Goal: Transaction & Acquisition: Purchase product/service

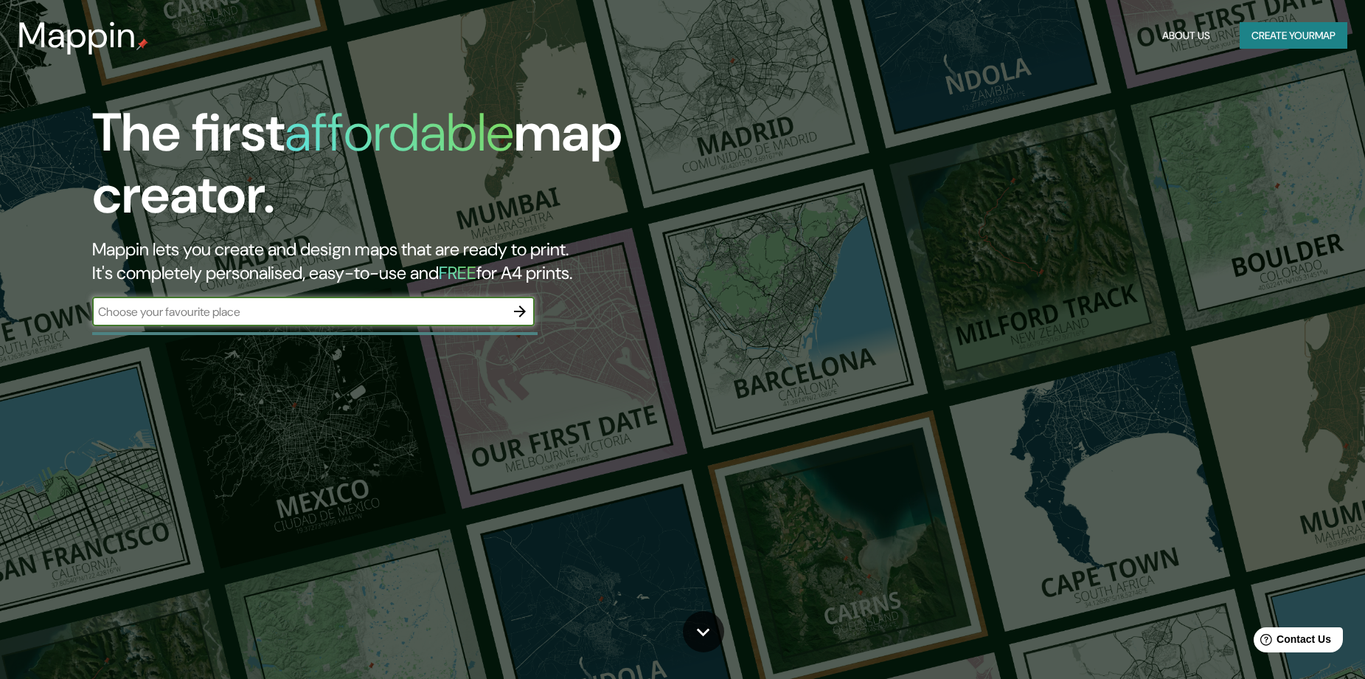
click at [224, 308] on input "text" at bounding box center [298, 311] width 413 height 17
type input "MUNA"
click at [522, 307] on icon "button" at bounding box center [520, 311] width 18 height 18
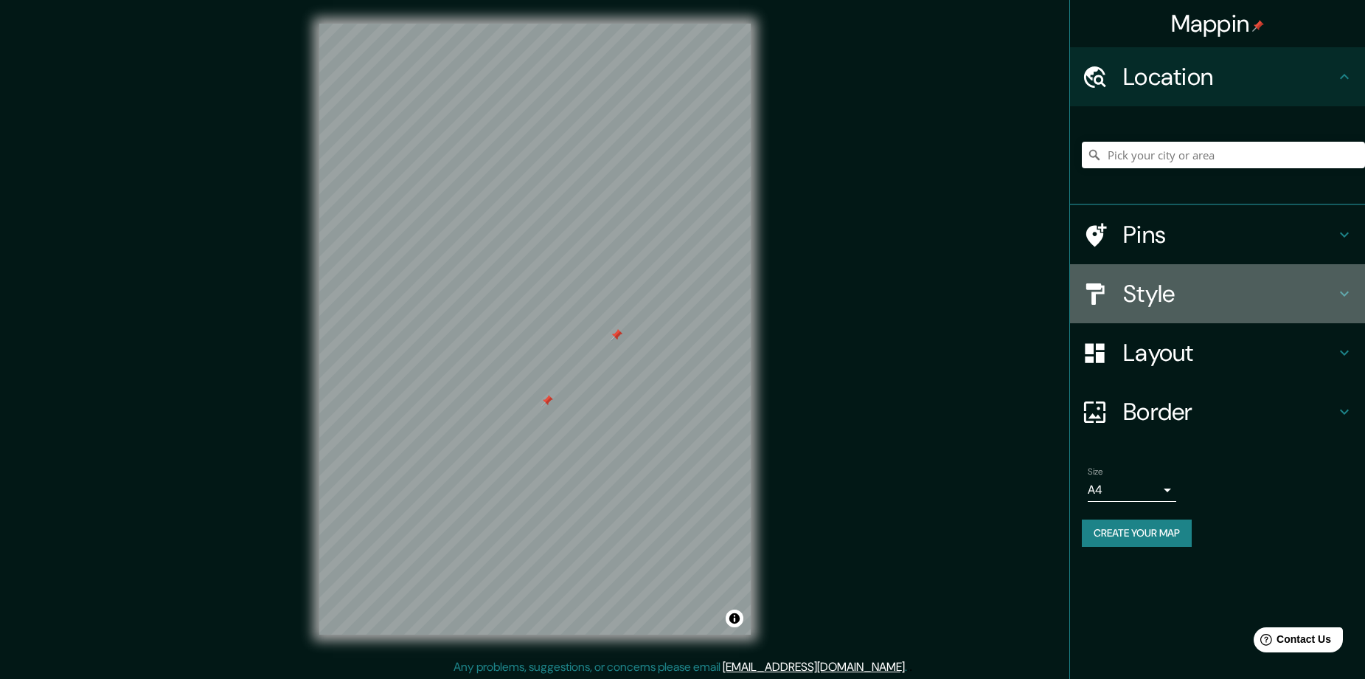
click at [1276, 294] on h4 "Style" at bounding box center [1229, 294] width 212 height 30
click at [1276, 294] on div "Style" at bounding box center [1217, 293] width 295 height 59
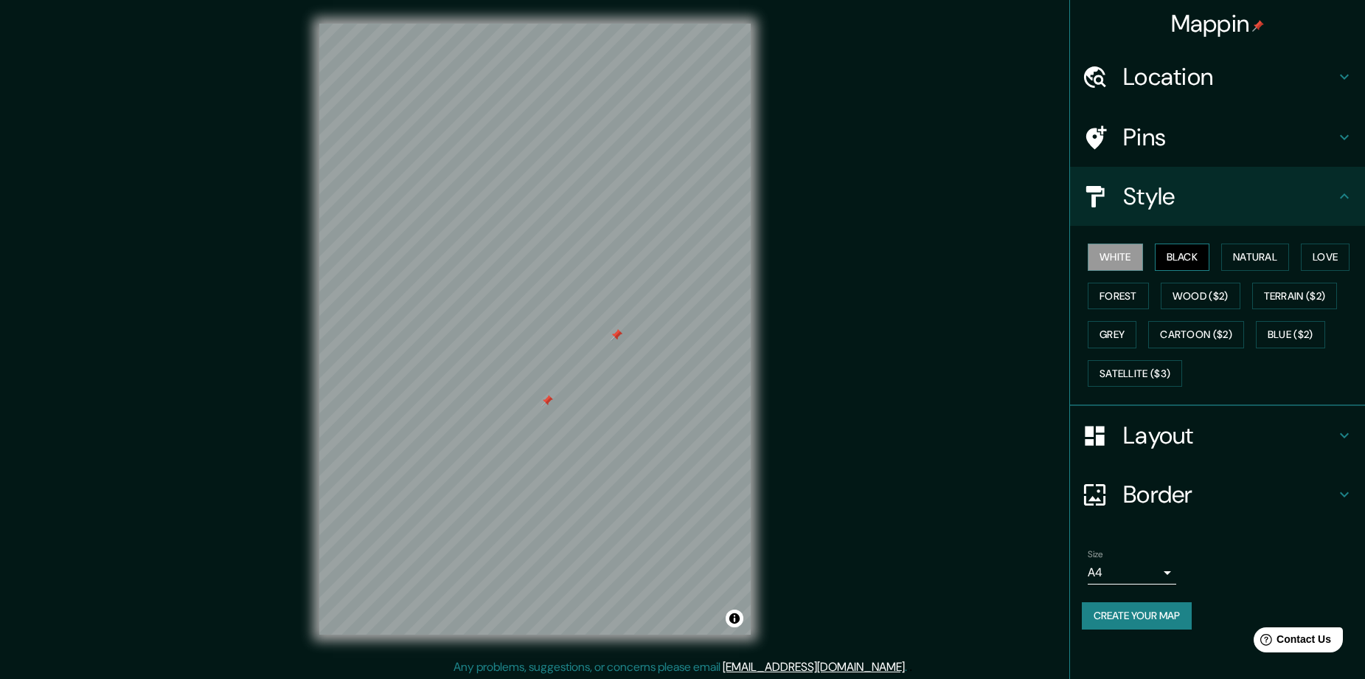
click at [1183, 262] on button "Black" at bounding box center [1182, 256] width 55 height 27
click at [1248, 256] on button "Natural" at bounding box center [1256, 256] width 68 height 27
click at [1309, 249] on button "Love" at bounding box center [1325, 256] width 49 height 27
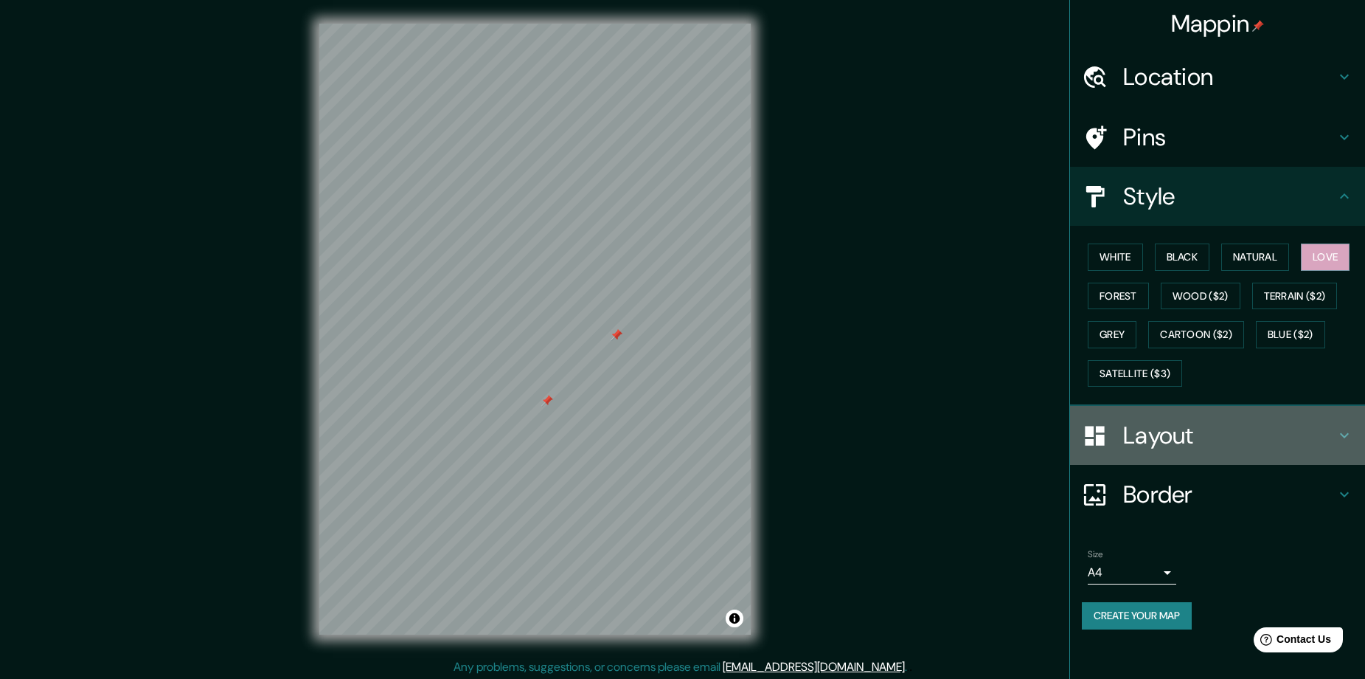
click at [1218, 444] on h4 "Layout" at bounding box center [1229, 435] width 212 height 30
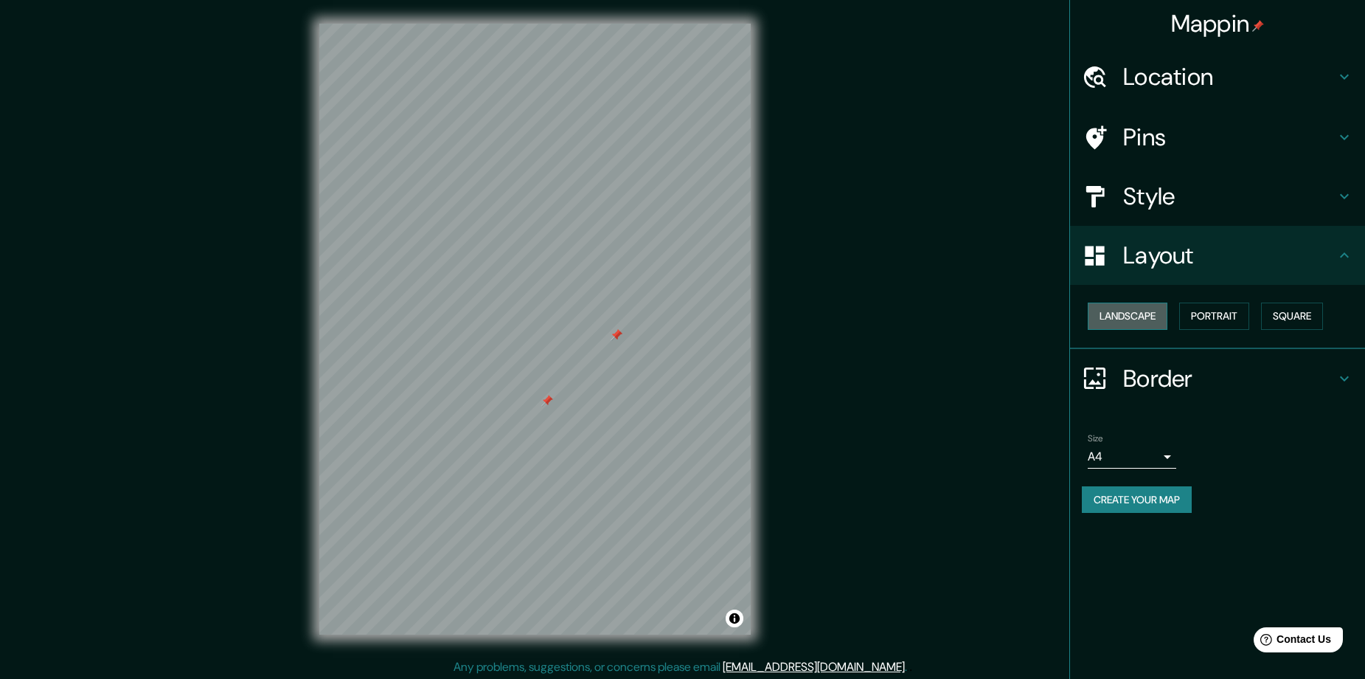
click at [1143, 318] on button "Landscape" at bounding box center [1128, 315] width 80 height 27
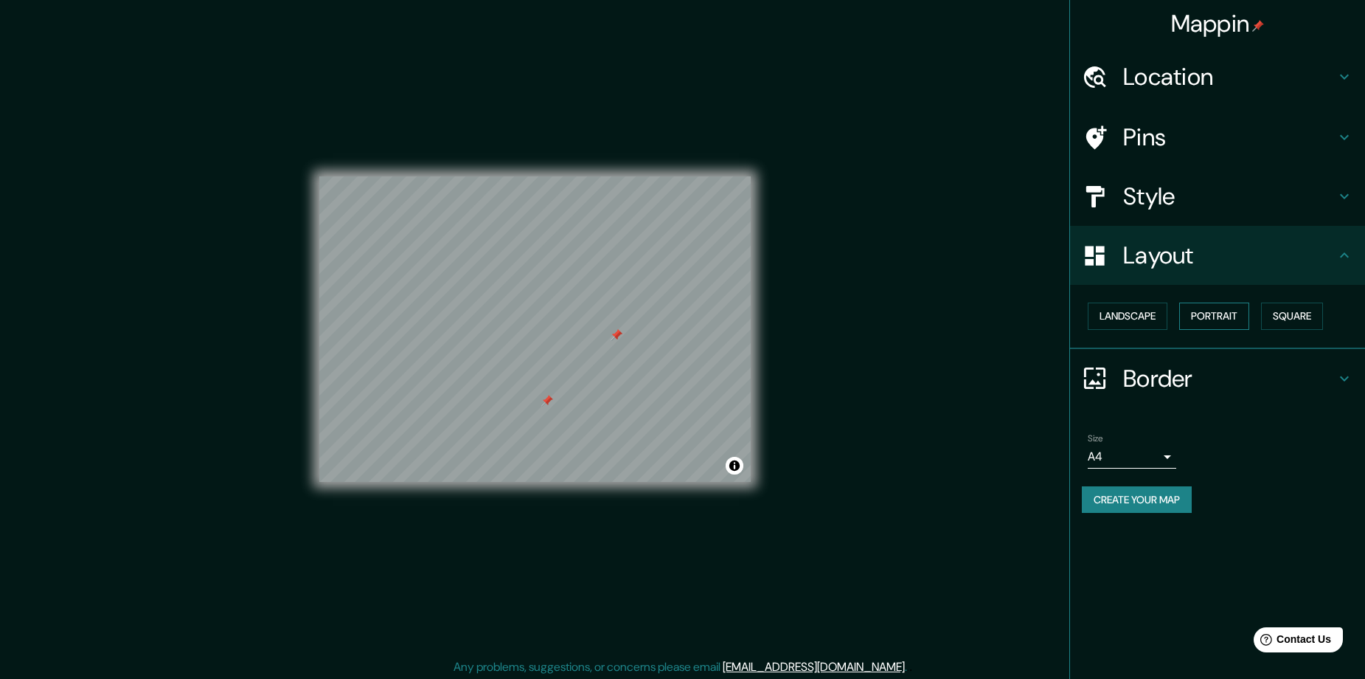
click at [1209, 316] on button "Portrait" at bounding box center [1215, 315] width 70 height 27
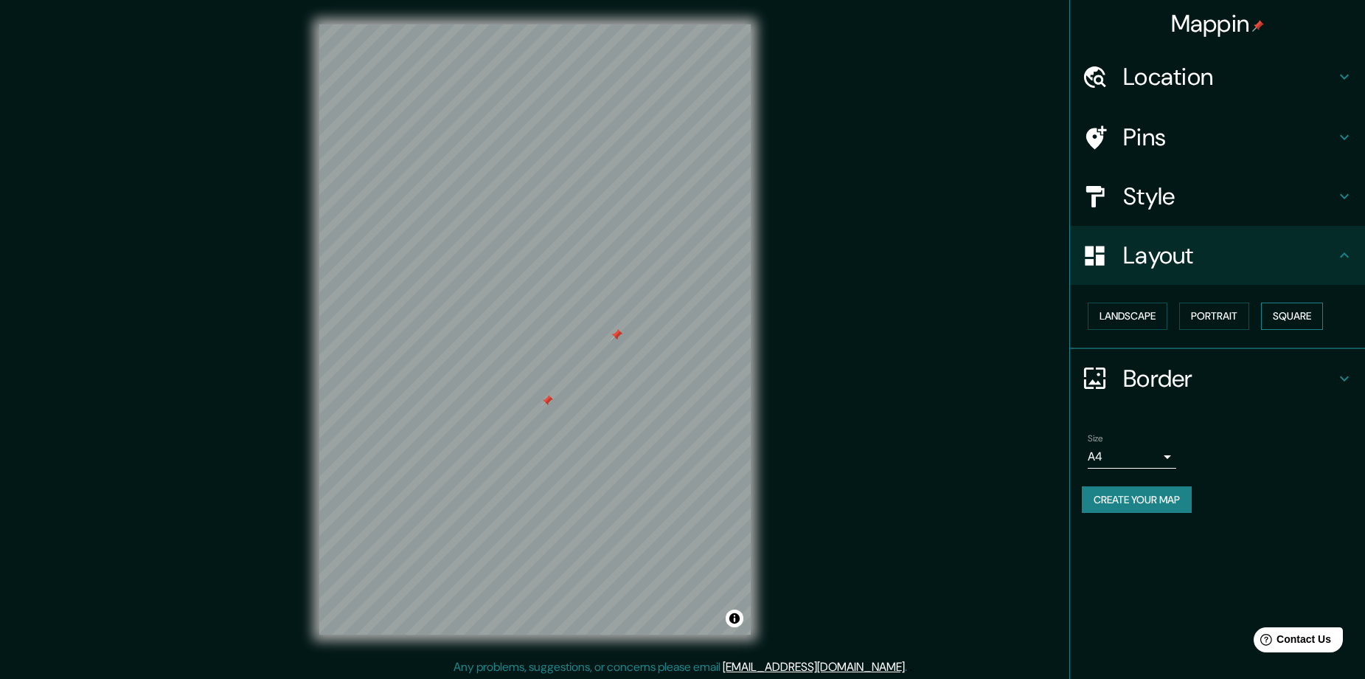
click at [1279, 317] on button "Square" at bounding box center [1292, 315] width 62 height 27
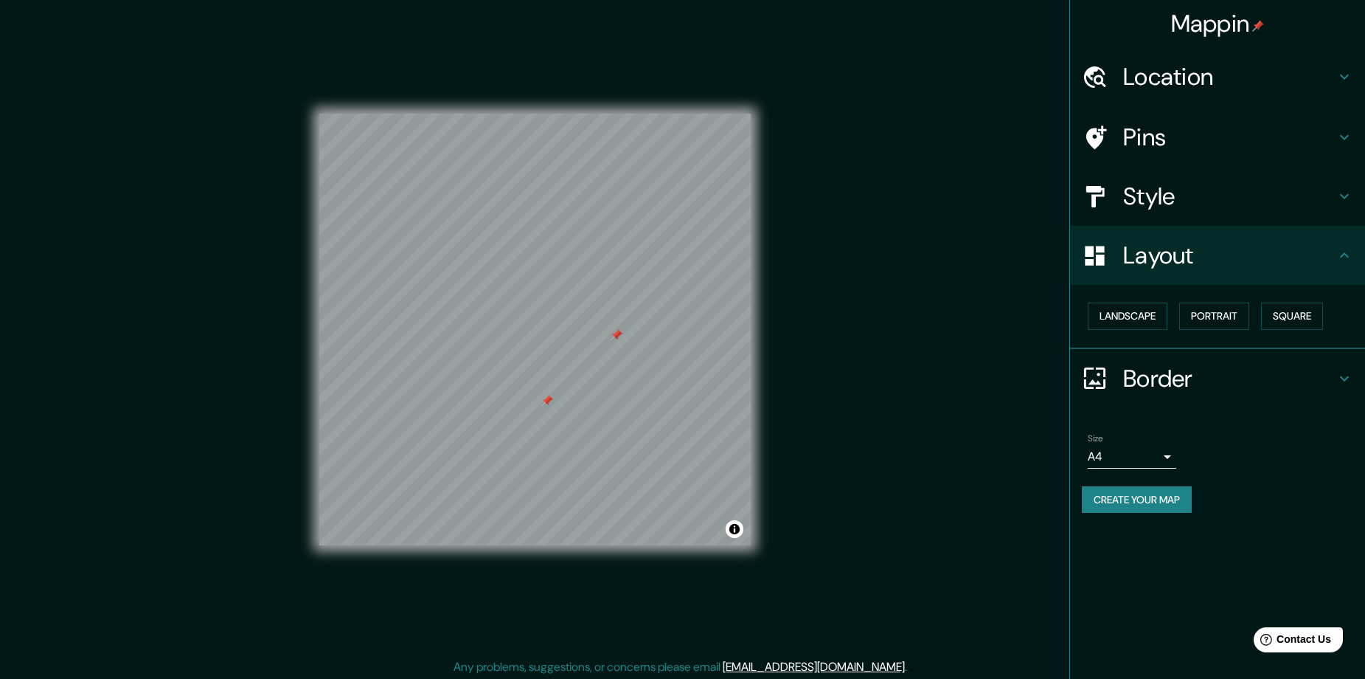
click at [1272, 205] on h4 "Style" at bounding box center [1229, 196] width 212 height 30
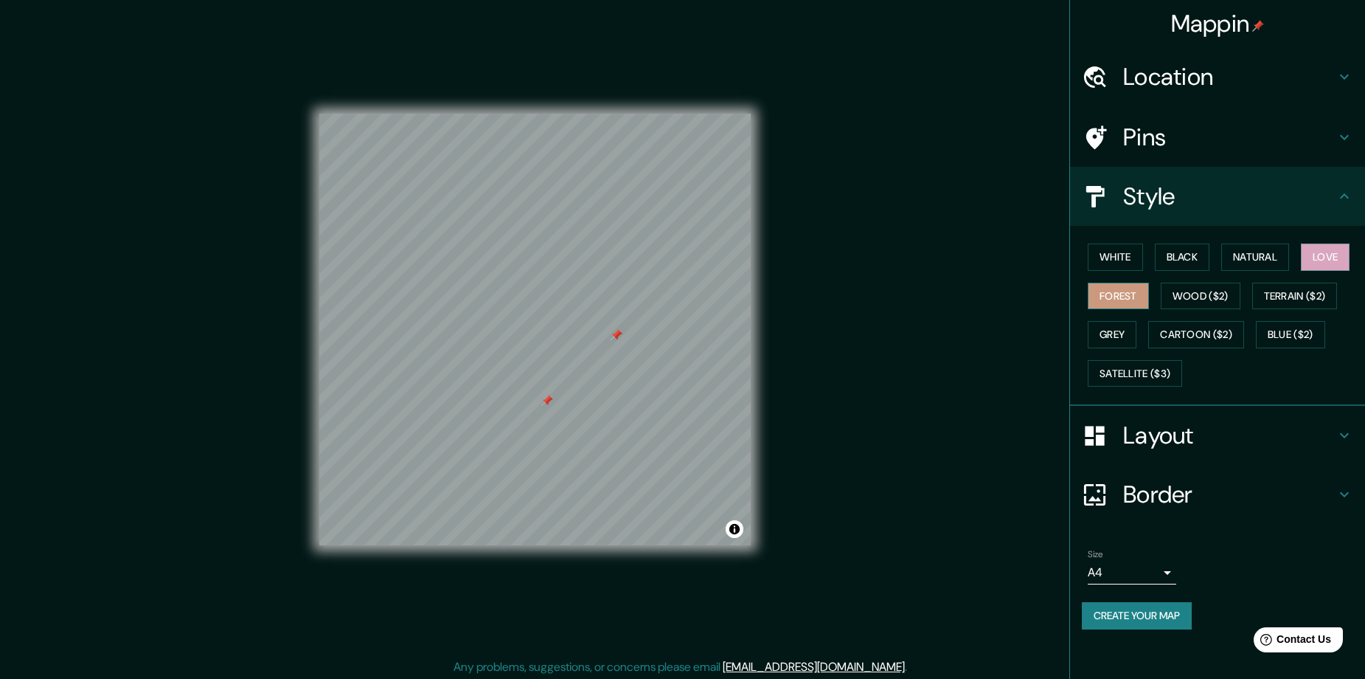
click at [1131, 294] on button "Forest" at bounding box center [1118, 296] width 61 height 27
click at [1182, 285] on button "Wood ($2)" at bounding box center [1201, 296] width 80 height 27
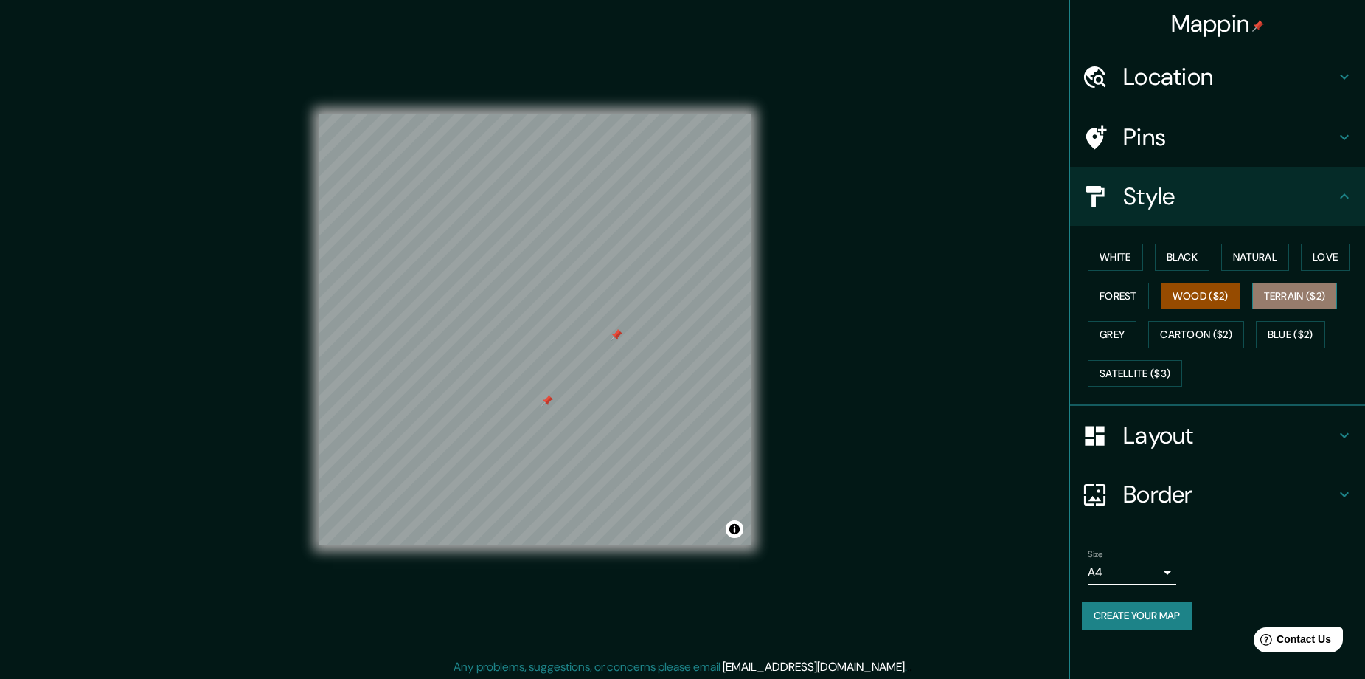
click at [1294, 294] on button "Terrain ($2)" at bounding box center [1296, 296] width 86 height 27
click at [1106, 330] on button "Grey" at bounding box center [1112, 334] width 49 height 27
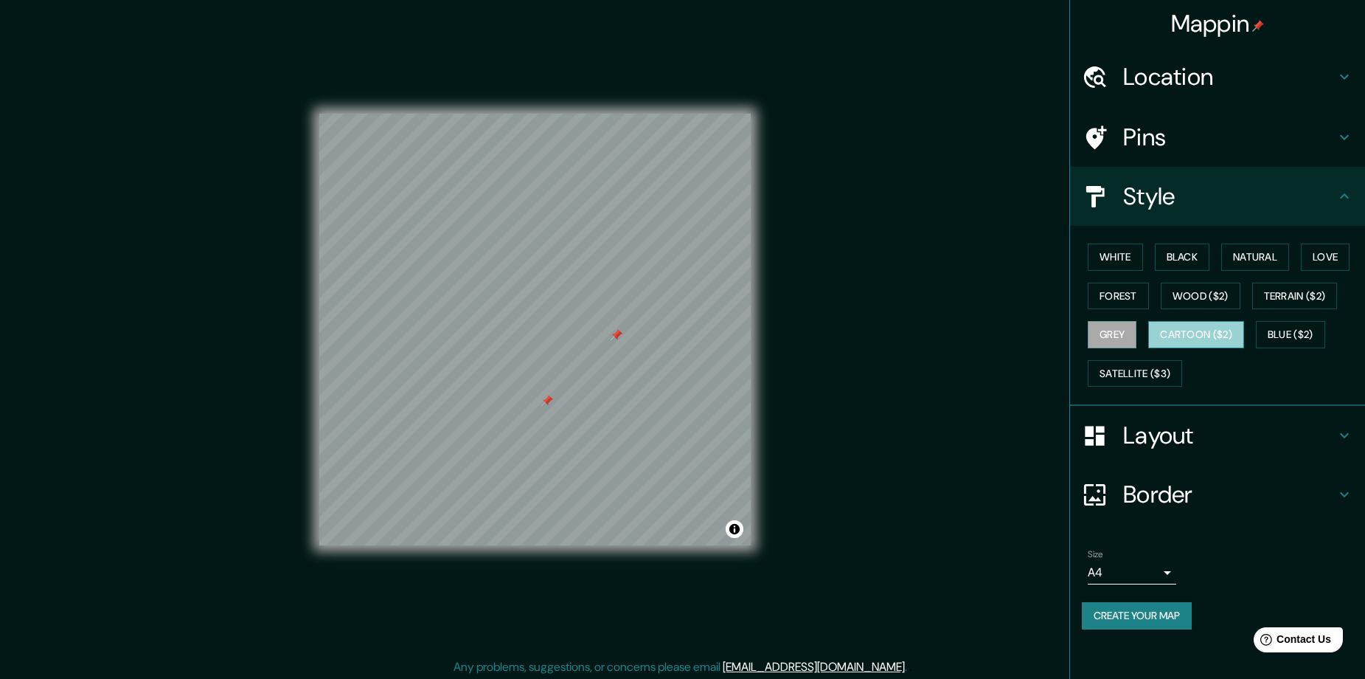
click at [1177, 323] on button "Cartoon ($2)" at bounding box center [1197, 334] width 96 height 27
click at [1300, 339] on button "Blue ($2)" at bounding box center [1290, 334] width 69 height 27
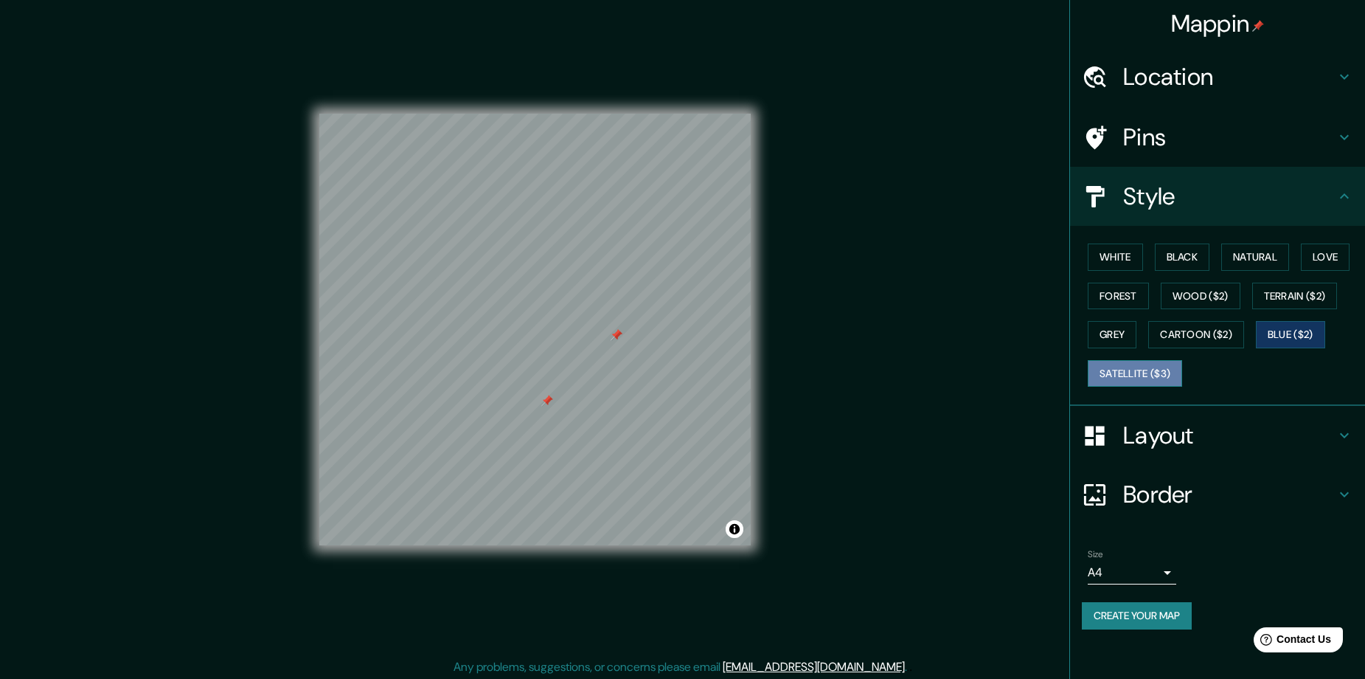
click at [1152, 373] on button "Satellite ($3)" at bounding box center [1135, 373] width 94 height 27
click at [1129, 259] on button "White" at bounding box center [1115, 256] width 55 height 27
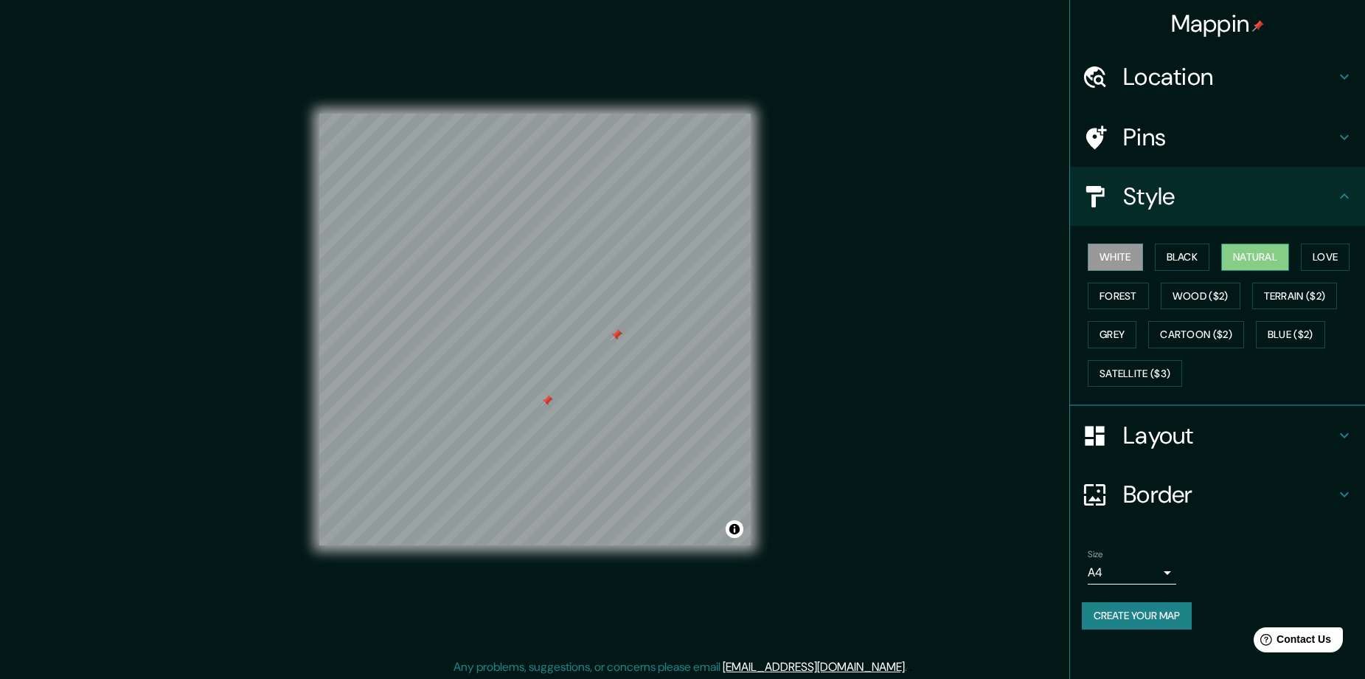
click at [1255, 257] on button "Natural" at bounding box center [1256, 256] width 68 height 27
click at [1325, 254] on button "Love" at bounding box center [1325, 256] width 49 height 27
click at [734, 532] on button "Toggle attribution" at bounding box center [735, 529] width 18 height 18
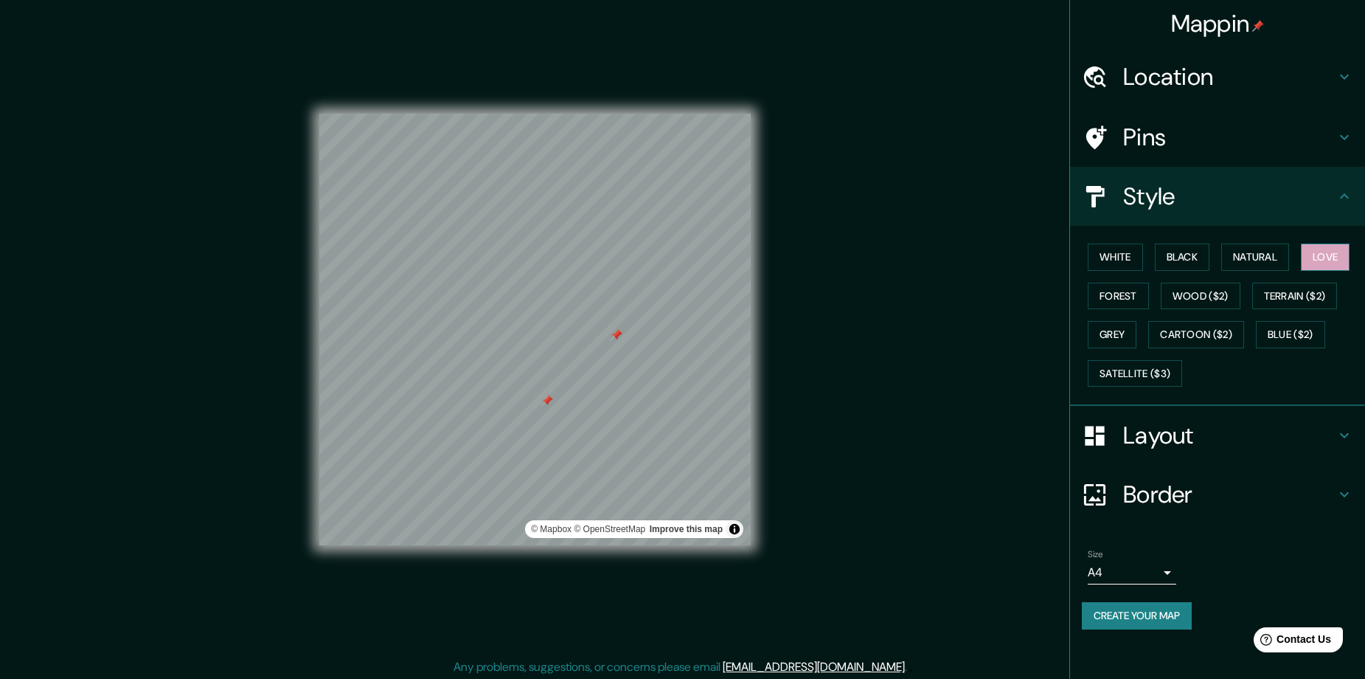
click at [1337, 252] on button "Love" at bounding box center [1325, 256] width 49 height 27
click at [1319, 146] on h4 "Pins" at bounding box center [1229, 137] width 212 height 30
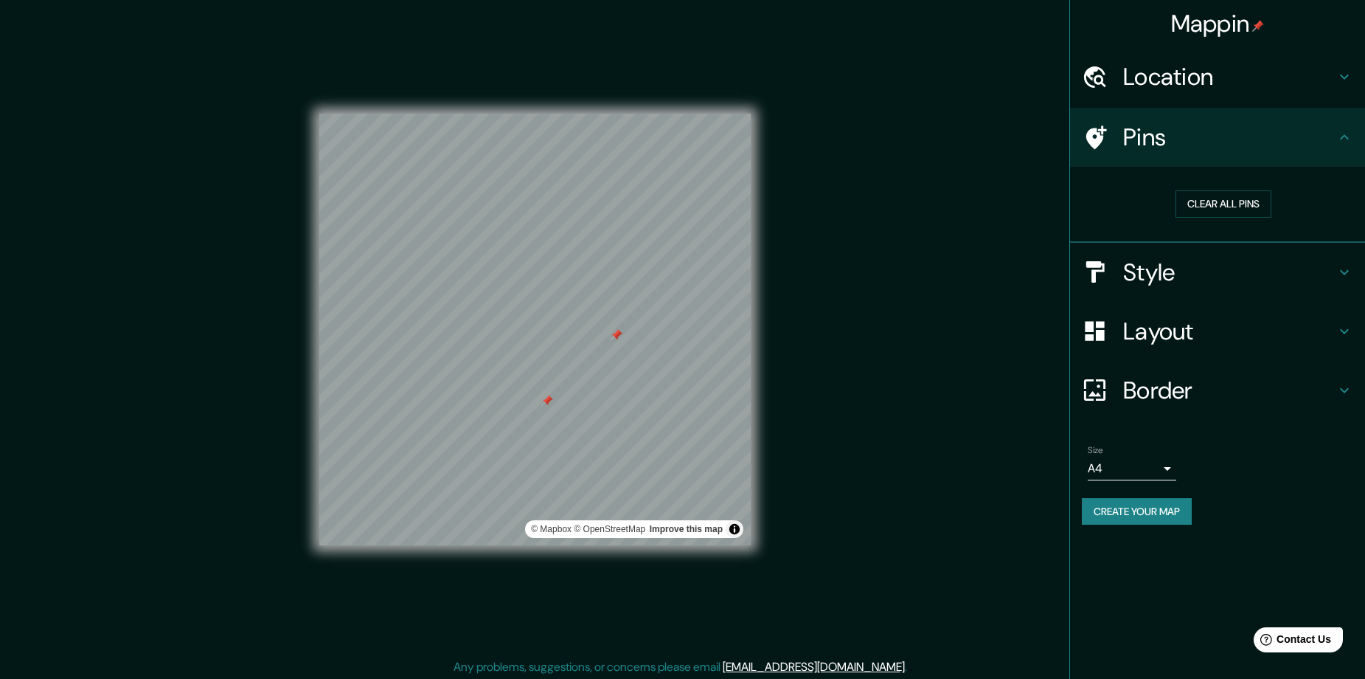
click at [1303, 73] on h4 "Location" at bounding box center [1229, 77] width 212 height 30
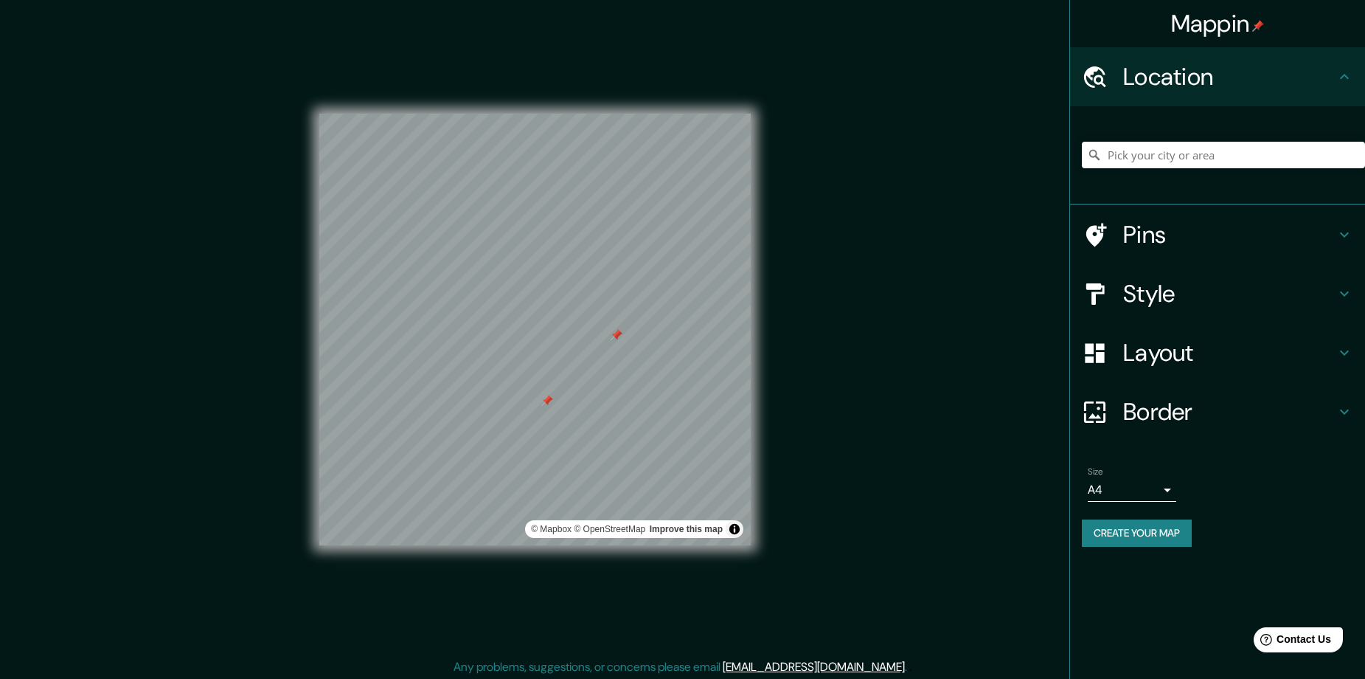
click at [1255, 302] on h4 "Style" at bounding box center [1229, 294] width 212 height 30
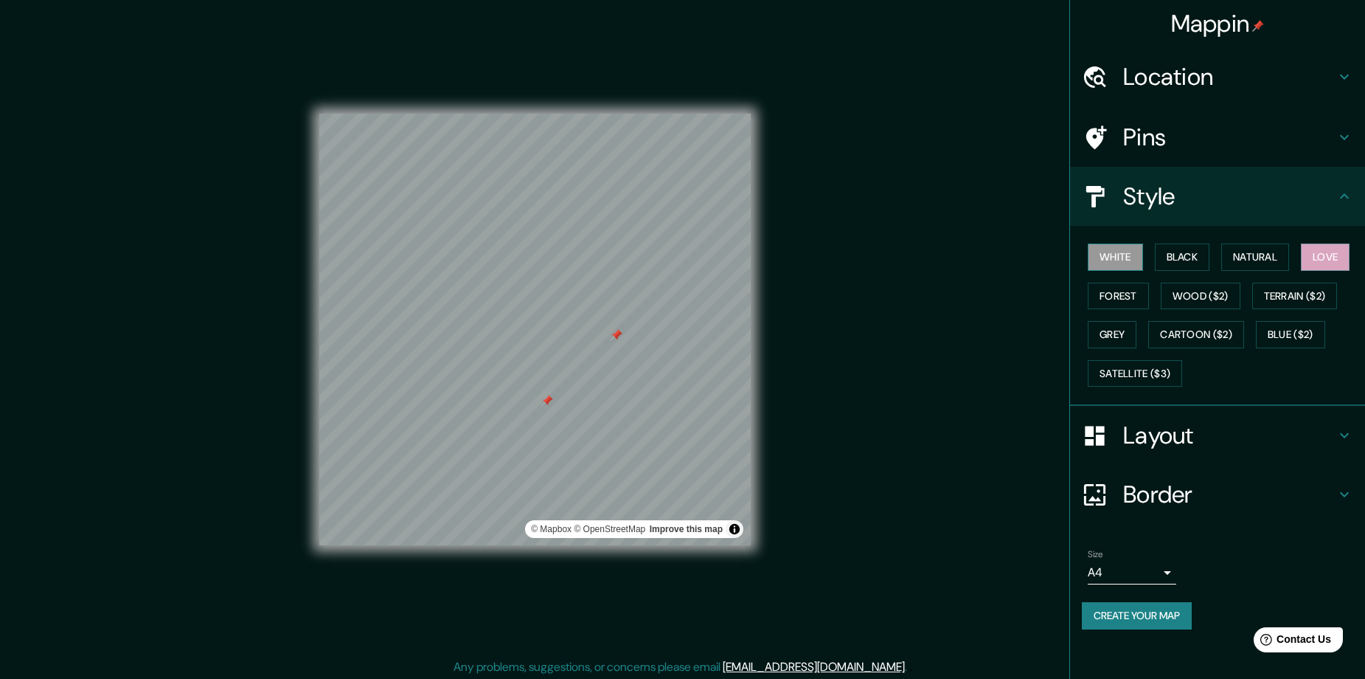
click at [1129, 264] on button "White" at bounding box center [1115, 256] width 55 height 27
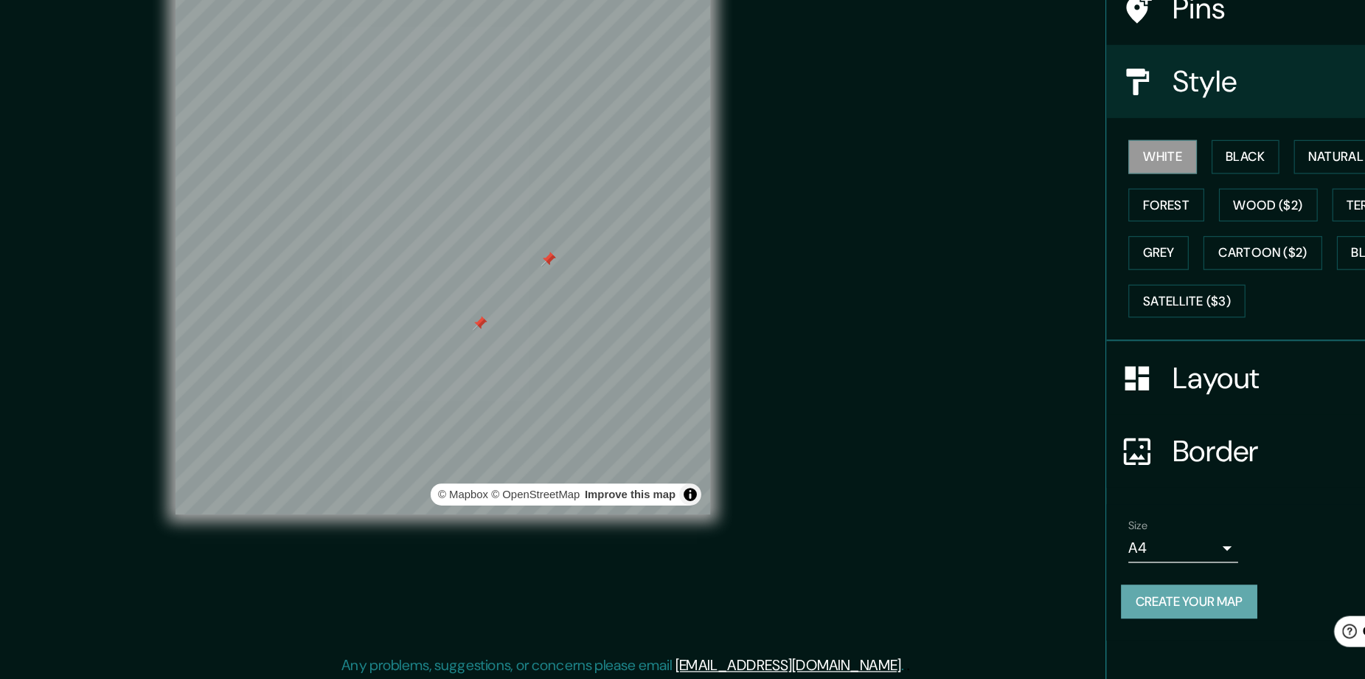
click at [1164, 619] on button "Create your map" at bounding box center [1137, 615] width 110 height 27
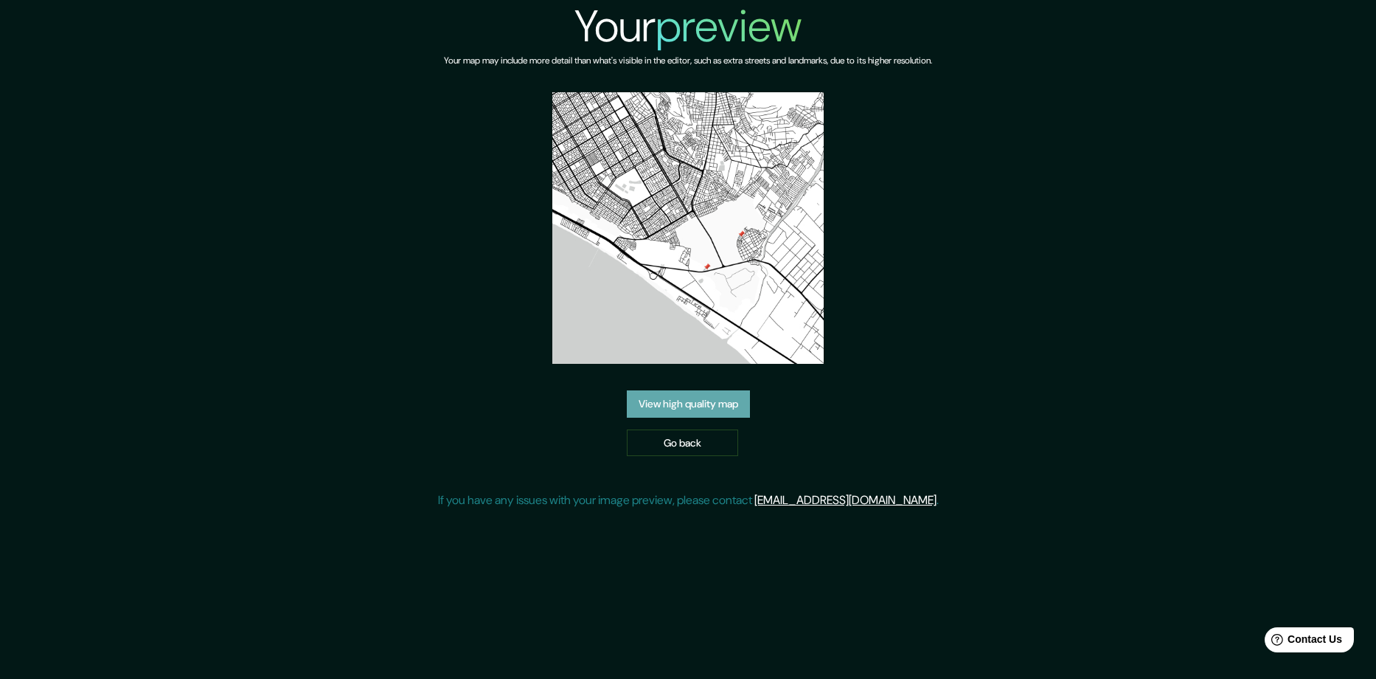
click at [709, 407] on link "View high quality map" at bounding box center [688, 403] width 123 height 27
click at [700, 446] on link "Go back" at bounding box center [682, 442] width 111 height 27
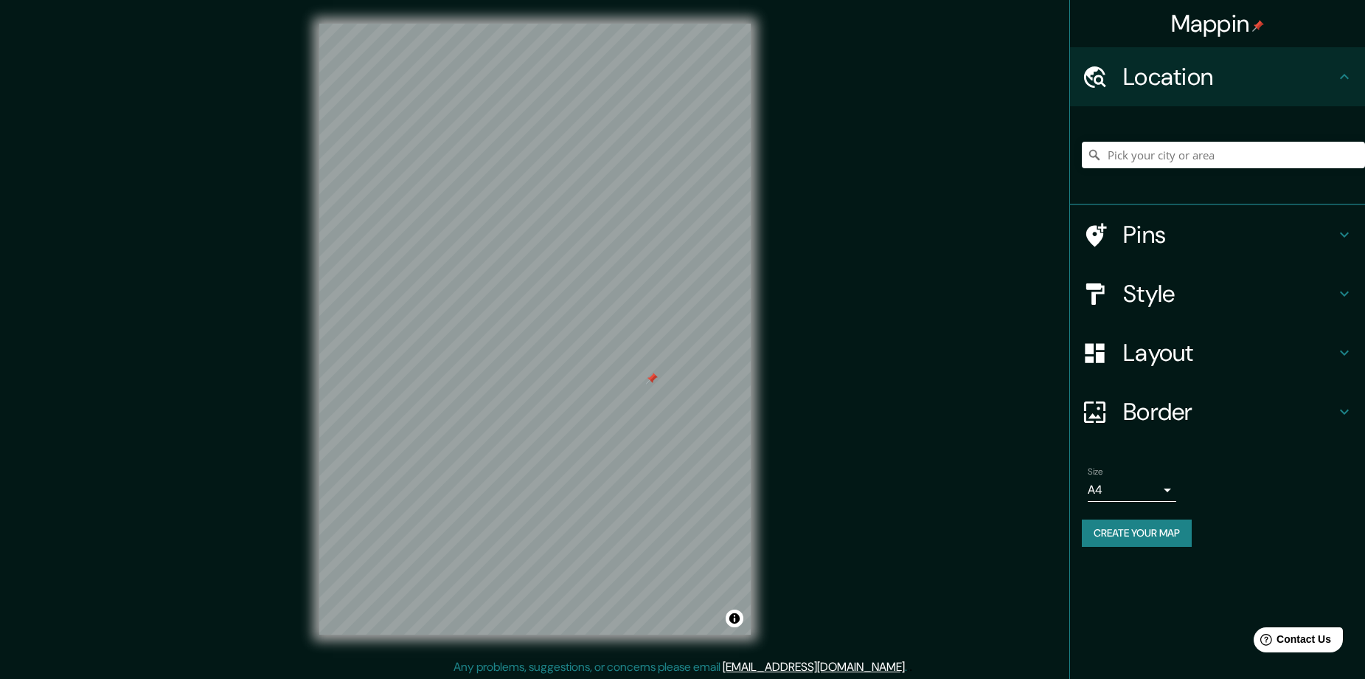
click at [1137, 535] on button "Create your map" at bounding box center [1137, 532] width 110 height 27
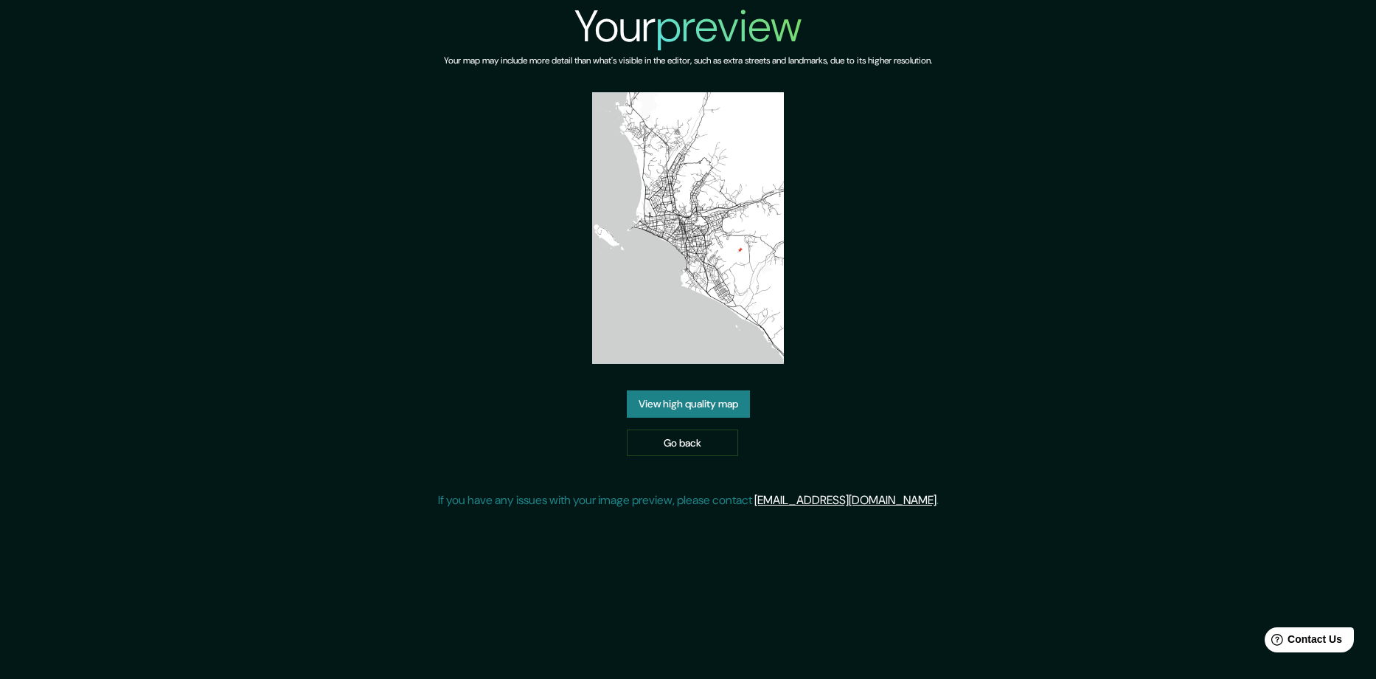
click at [699, 398] on link "View high quality map" at bounding box center [688, 403] width 123 height 27
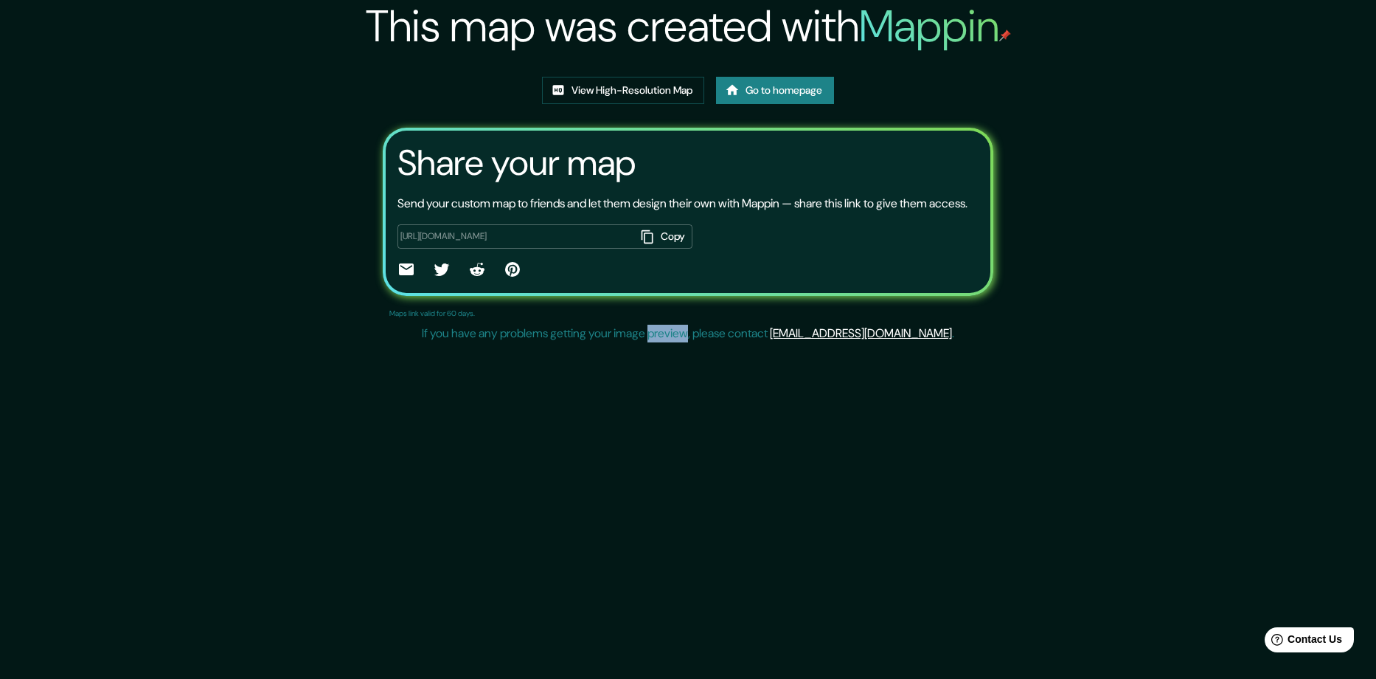
click at [699, 398] on div "This map was created with Mappin View High-Resolution Map Go to homepage Share …" at bounding box center [688, 339] width 1376 height 679
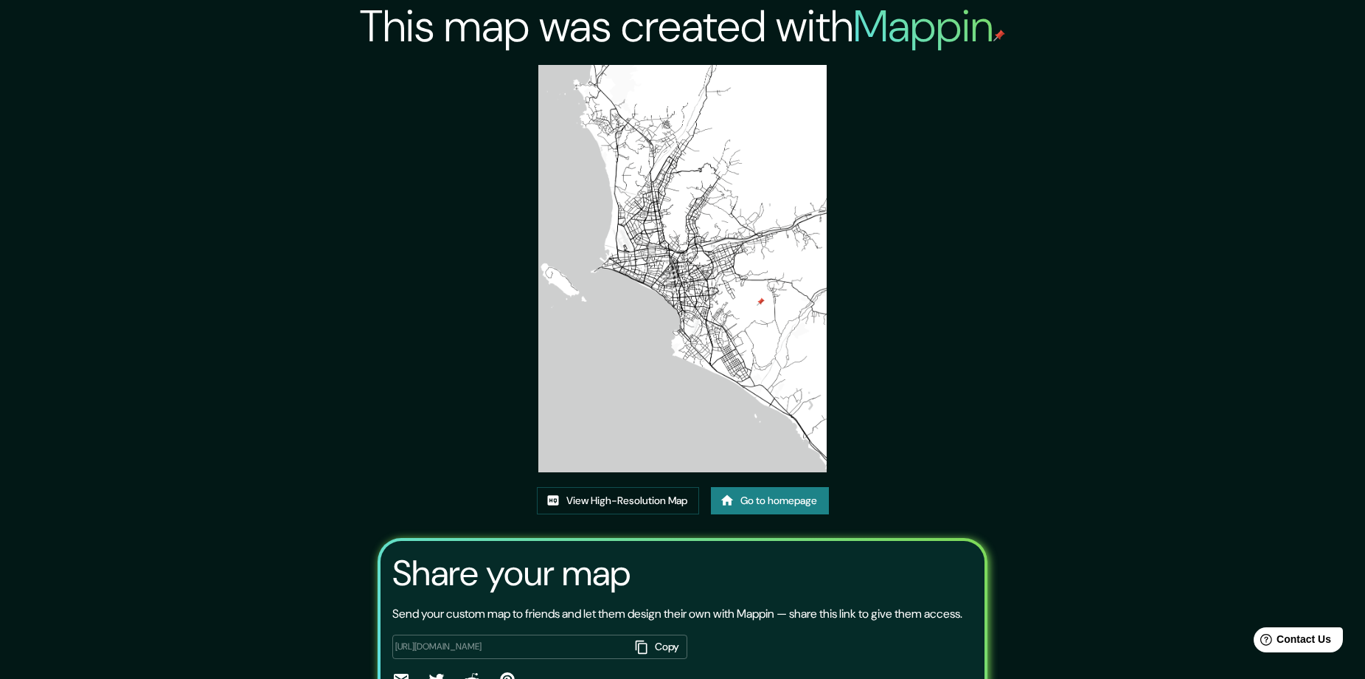
click at [924, 262] on div "This map was created with Mappin View High-Resolution Map Go to homepage Share …" at bounding box center [682, 379] width 645 height 758
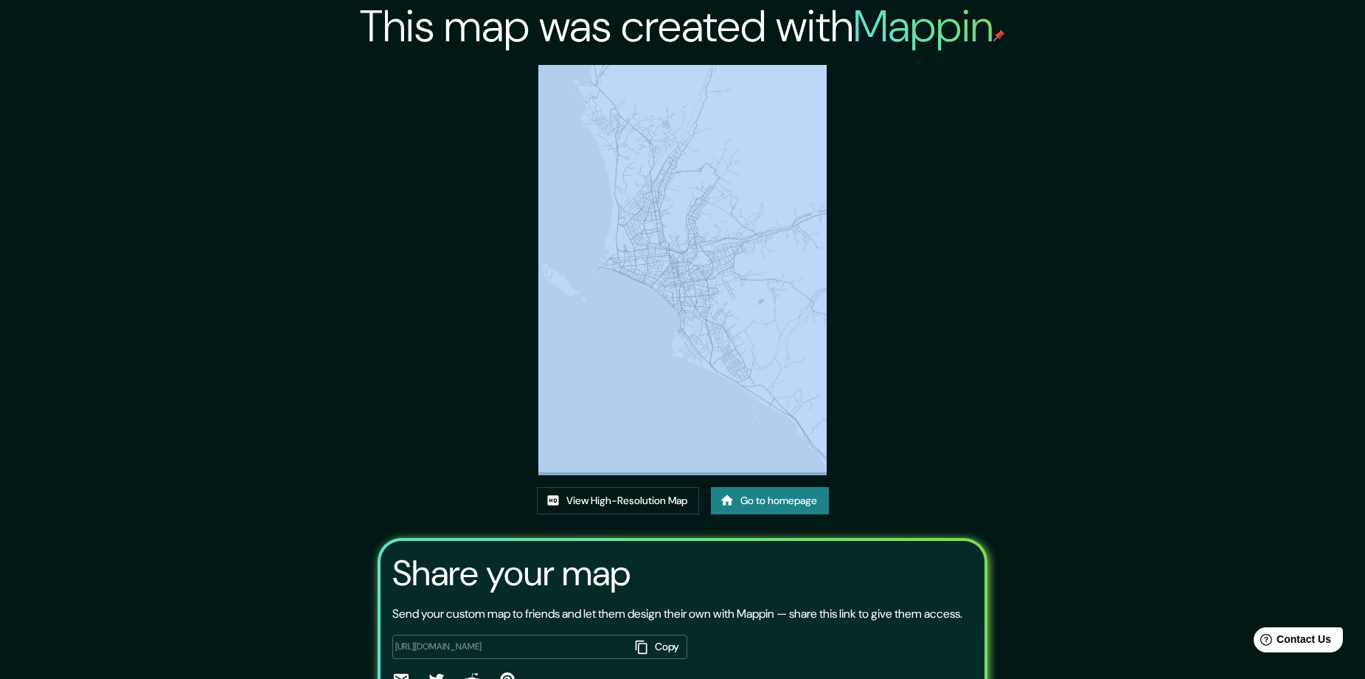
click at [924, 262] on div "This map was created with Mappin View High-Resolution Map Go to homepage Share …" at bounding box center [682, 379] width 645 height 758
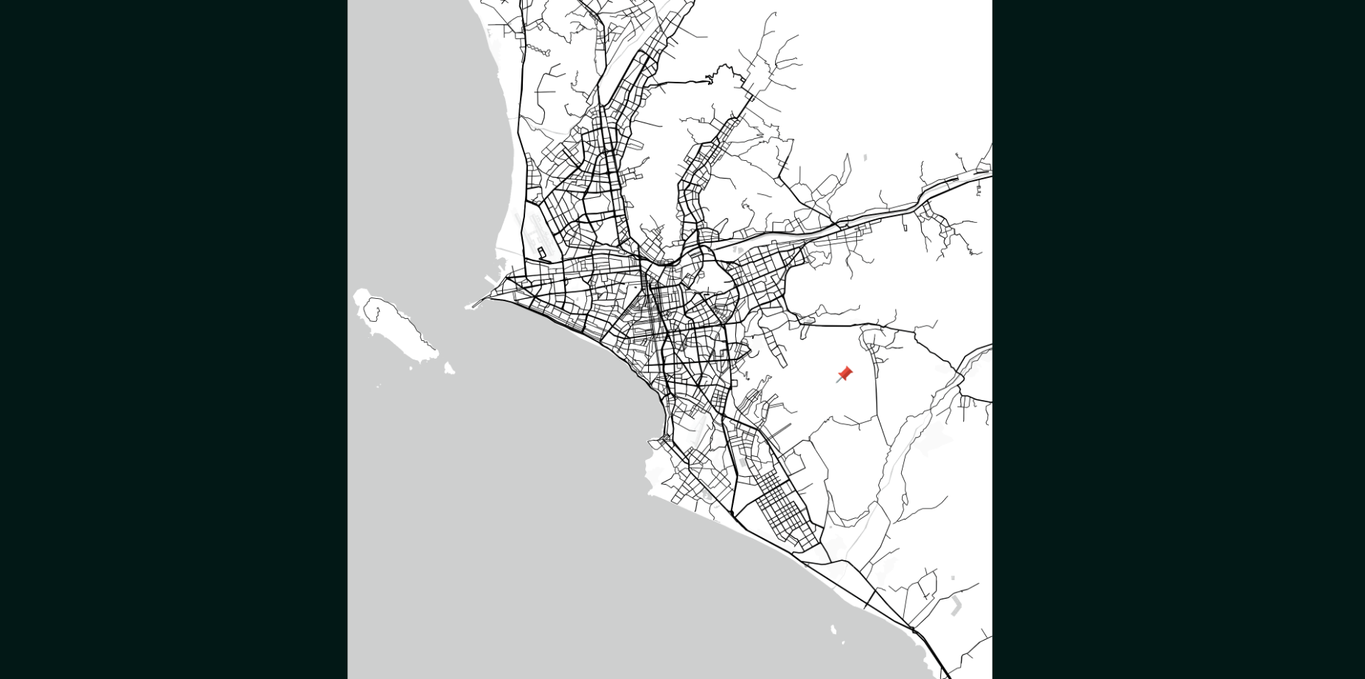
click at [499, 285] on div "This map was created with Mappin View High-Resolution Map Go to homepage Share …" at bounding box center [682, 379] width 645 height 758
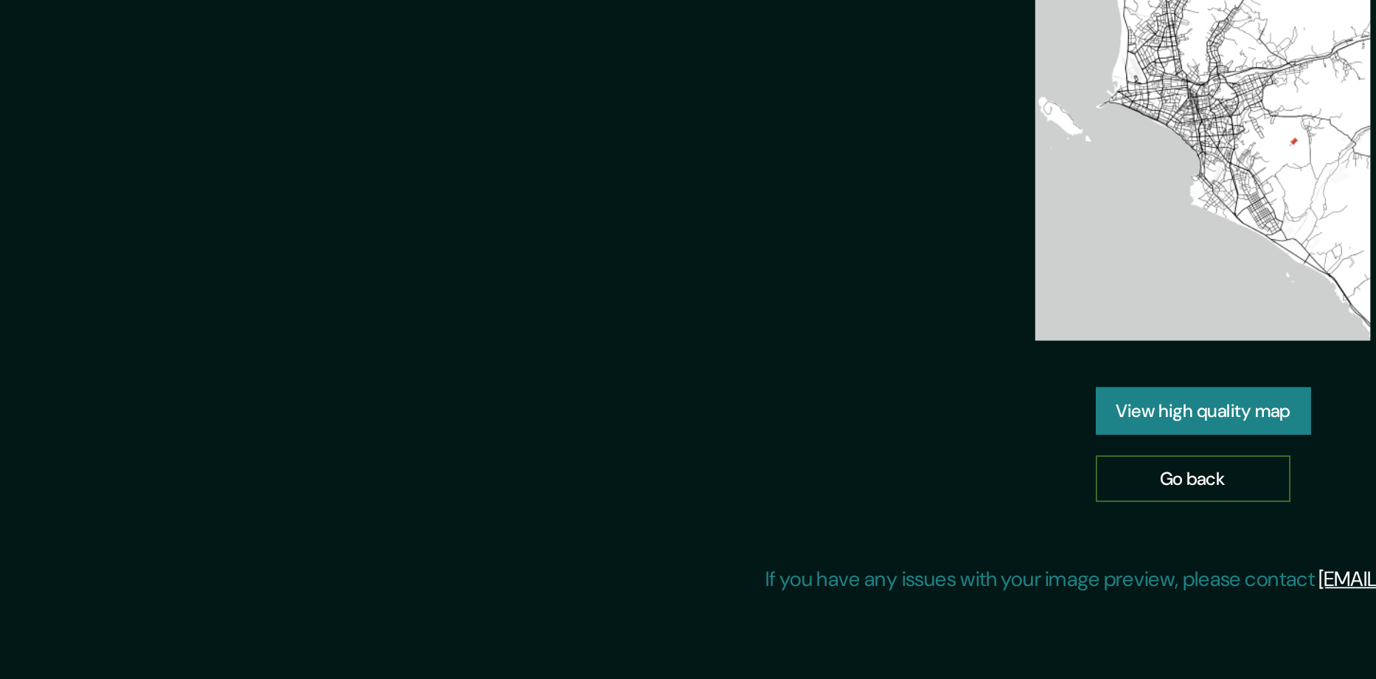
click at [707, 445] on link "Go back" at bounding box center [682, 442] width 111 height 27
